Goal: Task Accomplishment & Management: Manage account settings

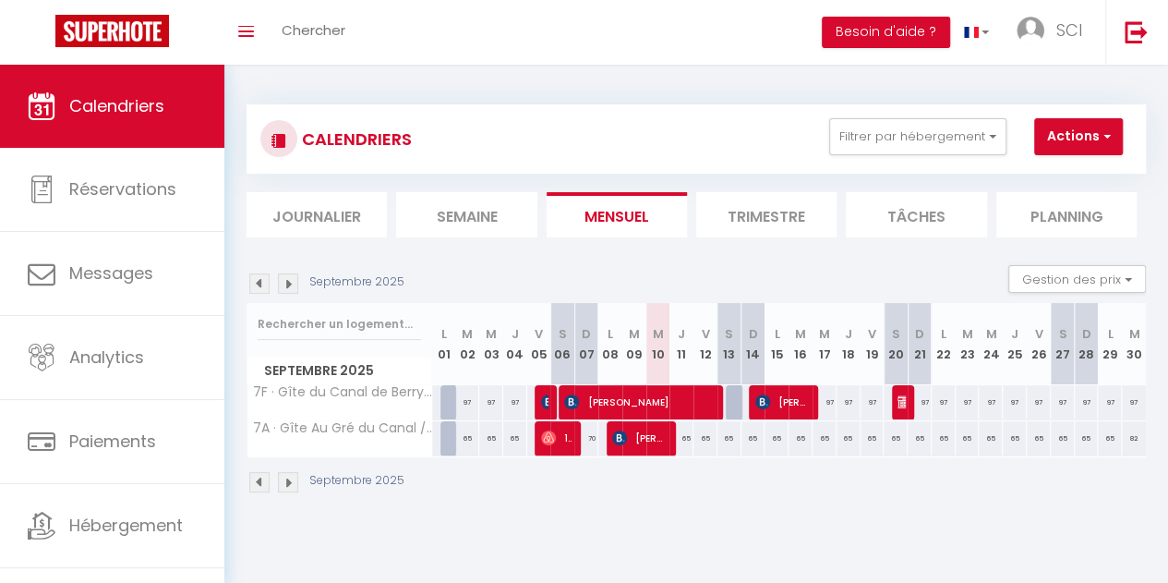
click at [286, 288] on img at bounding box center [288, 283] width 20 height 20
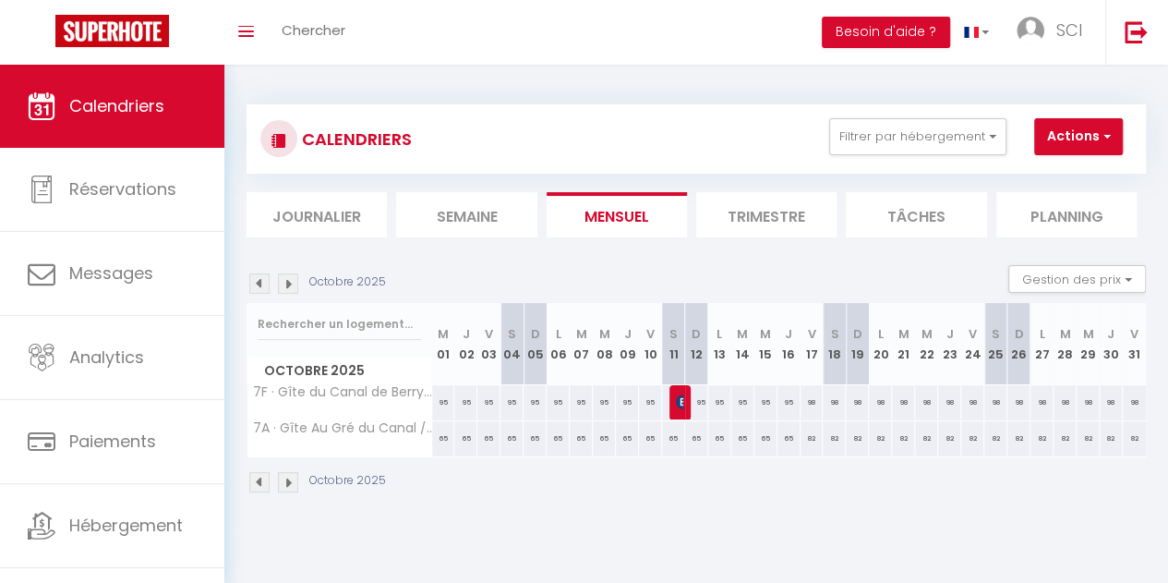
click at [669, 433] on div "65" at bounding box center [673, 438] width 23 height 34
type input "65"
type input "[DATE]"
type input "Dim 12 Octobre 2025"
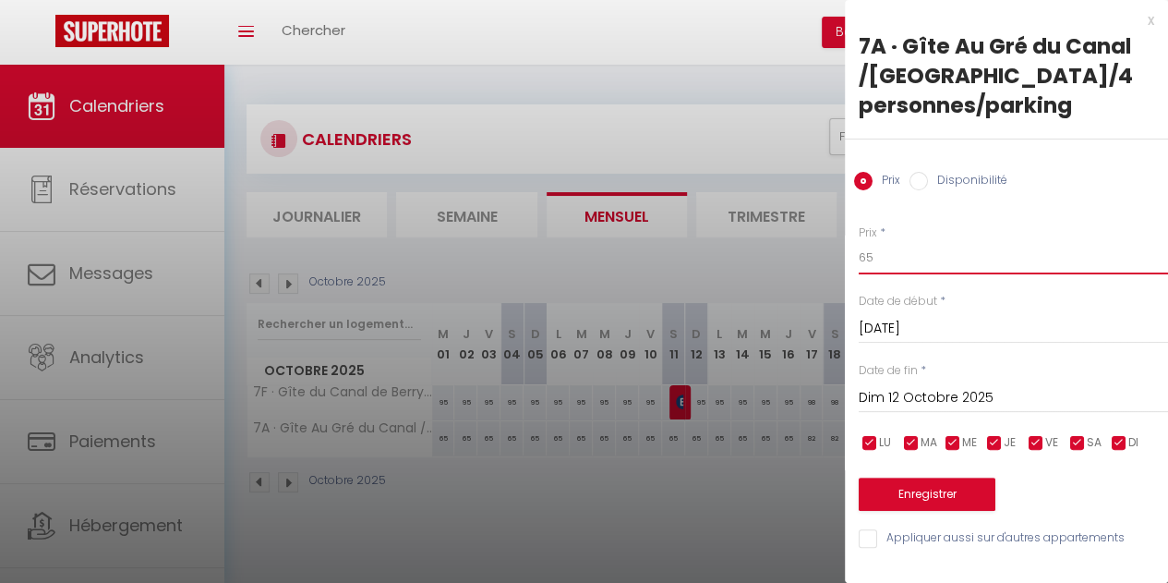
drag, startPoint x: 906, startPoint y: 251, endPoint x: 811, endPoint y: 259, distance: 95.4
click at [811, 259] on body "🟢 Des questions ou besoin d'assistance pour la migration AirBnB? Connectez-vous…" at bounding box center [584, 356] width 1168 height 583
type input "70"
click at [975, 492] on button "Enregistrer" at bounding box center [927, 493] width 137 height 33
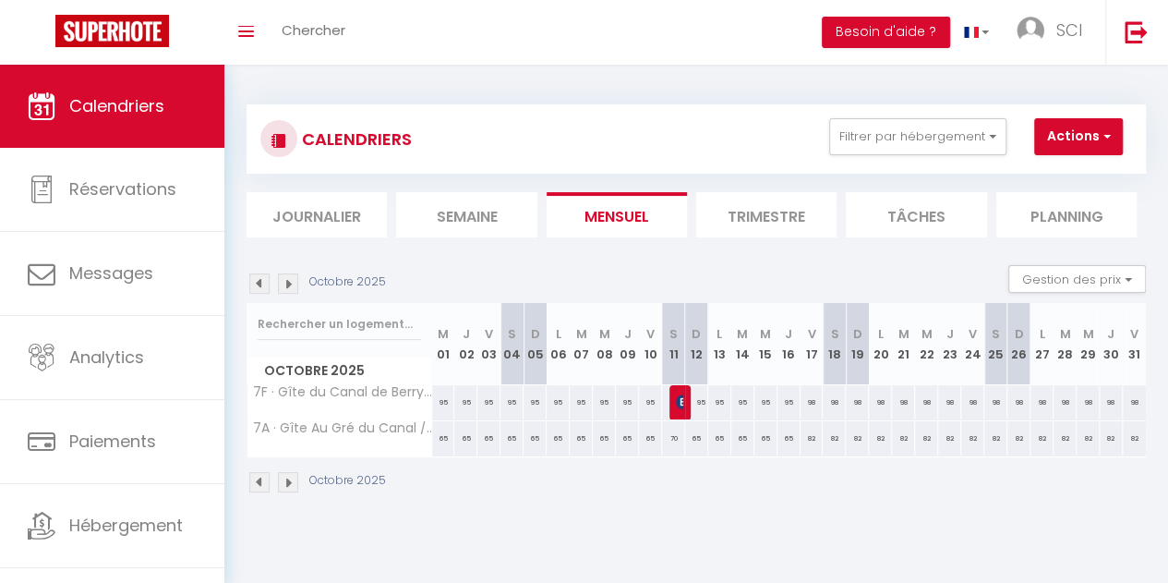
click at [505, 437] on div "65" at bounding box center [512, 438] width 23 height 34
type input "65"
type input "[DATE]"
type input "Dim 05 Octobre 2025"
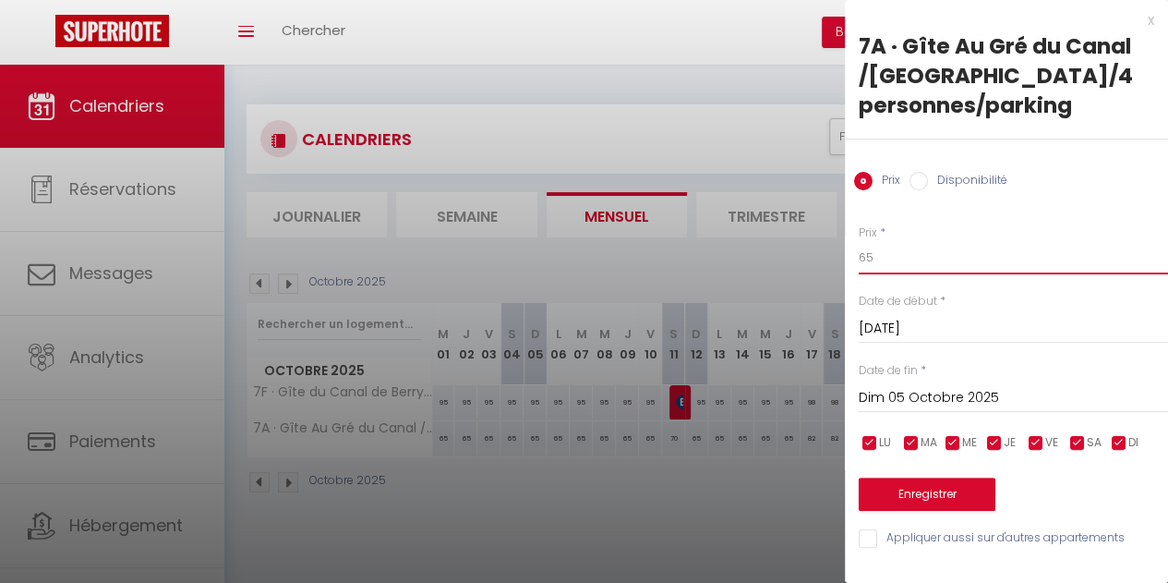
drag, startPoint x: 841, startPoint y: 256, endPoint x: 826, endPoint y: 254, distance: 15.8
click at [826, 254] on body "🟢 Des questions ou besoin d'assistance pour la migration AirBnB? Connectez-vous…" at bounding box center [584, 356] width 1168 height 583
type input "70"
click at [898, 494] on button "Enregistrer" at bounding box center [927, 493] width 137 height 33
